Goal: Find contact information: Find contact information

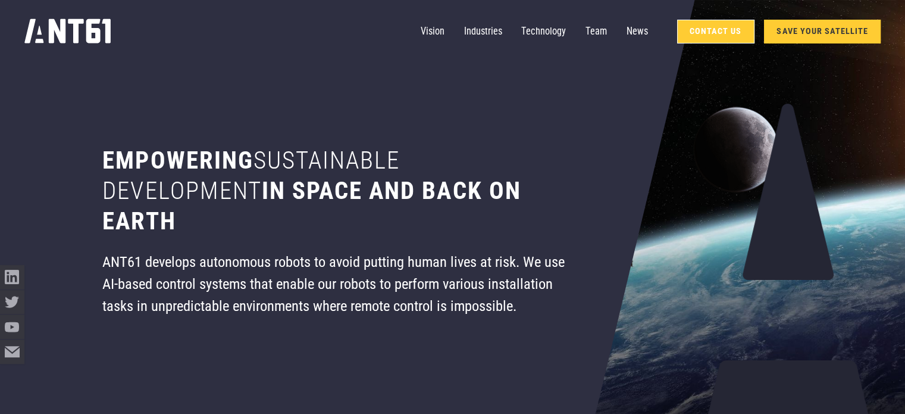
drag, startPoint x: 727, startPoint y: 30, endPoint x: 719, endPoint y: 37, distance: 11.4
click at [728, 30] on link "Contact Us" at bounding box center [715, 32] width 77 height 24
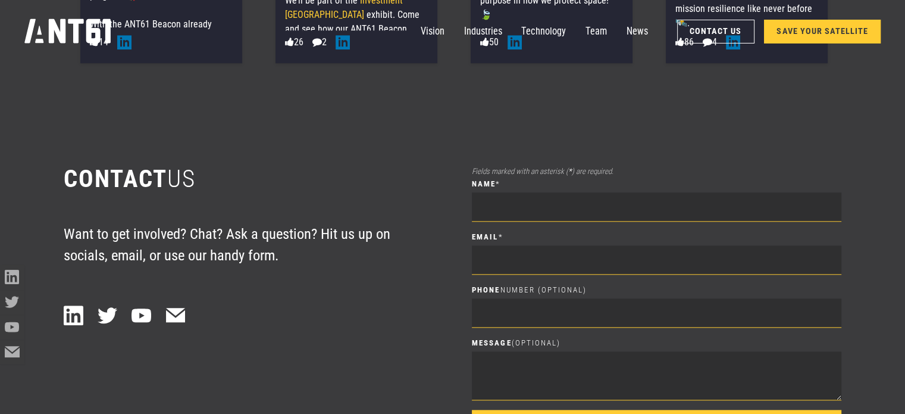
scroll to position [5794, 0]
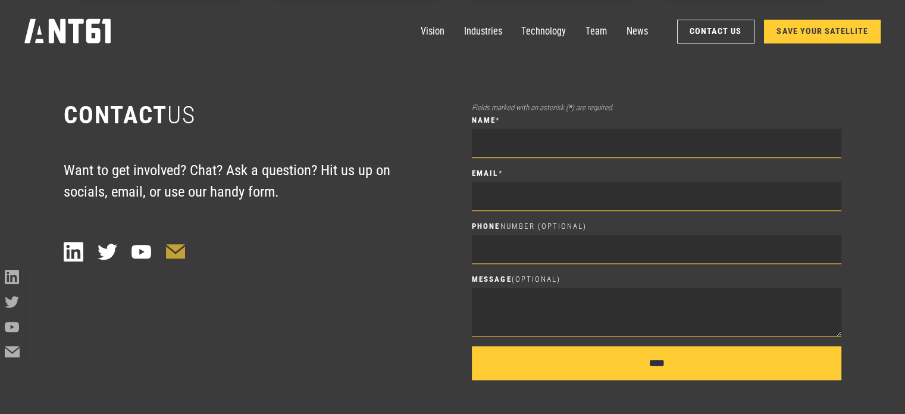
click at [181, 244] on icon at bounding box center [176, 251] width 20 height 15
click at [605, 32] on link "Team" at bounding box center [596, 32] width 21 height 24
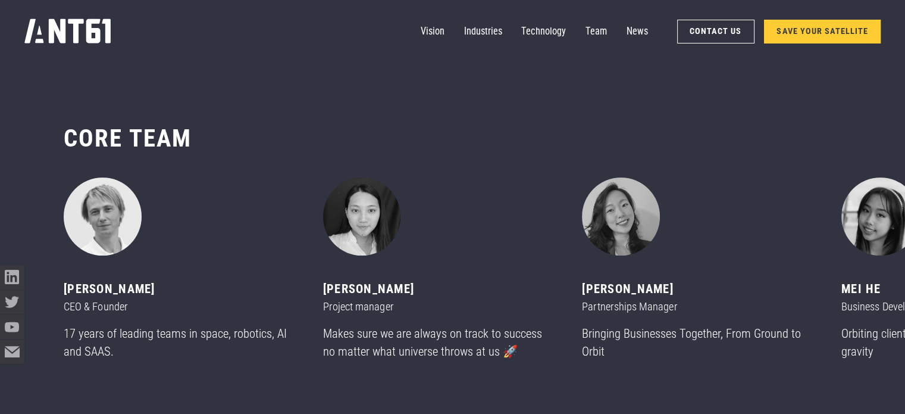
scroll to position [4903, 0]
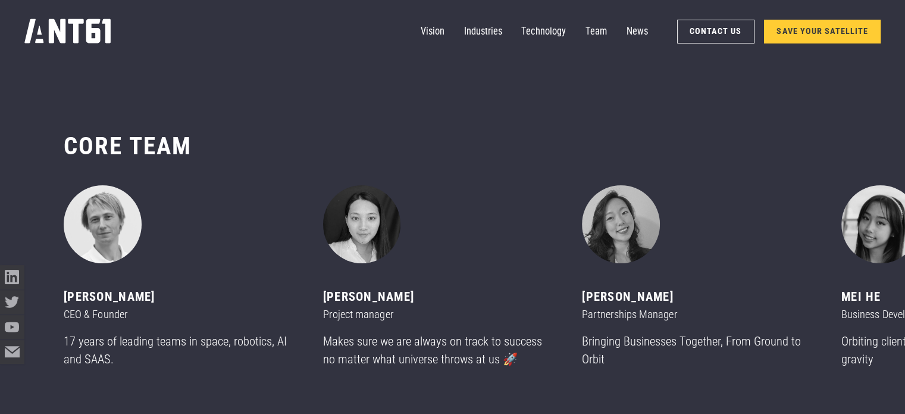
drag, startPoint x: 111, startPoint y: 279, endPoint x: 173, endPoint y: 279, distance: 62.5
click at [173, 279] on div "CORE team ‍ [PERSON_NAME] CEO & Founder 17 years of leading teams in space, rob…" at bounding box center [452, 292] width 905 height 421
click at [179, 288] on div "[PERSON_NAME]" at bounding box center [179, 297] width 230 height 18
click at [177, 271] on div "[PERSON_NAME] CEO & Founder 17 years of leading teams in space, robotics, AI an…" at bounding box center [179, 281] width 230 height 192
click at [165, 235] on div "1 of 11" at bounding box center [179, 224] width 230 height 78
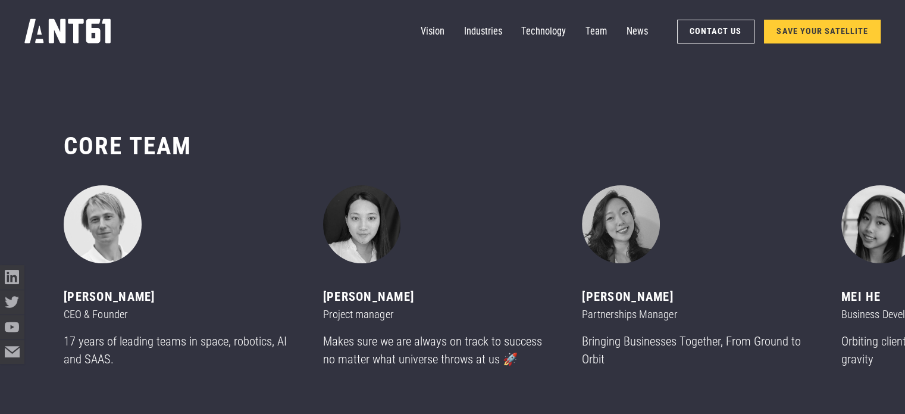
drag, startPoint x: 64, startPoint y: 282, endPoint x: 170, endPoint y: 278, distance: 106.0
click at [170, 288] on div "[PERSON_NAME]" at bounding box center [179, 297] width 230 height 18
copy div "[PERSON_NAME]"
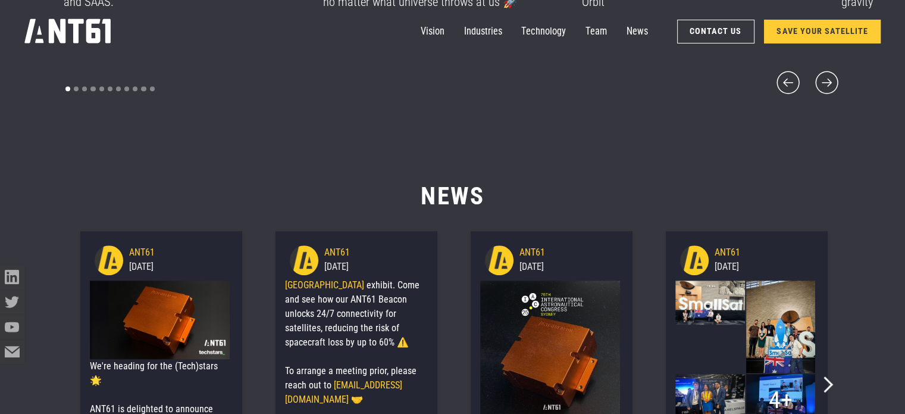
scroll to position [234, 0]
